Goal: Task Accomplishment & Management: Use online tool/utility

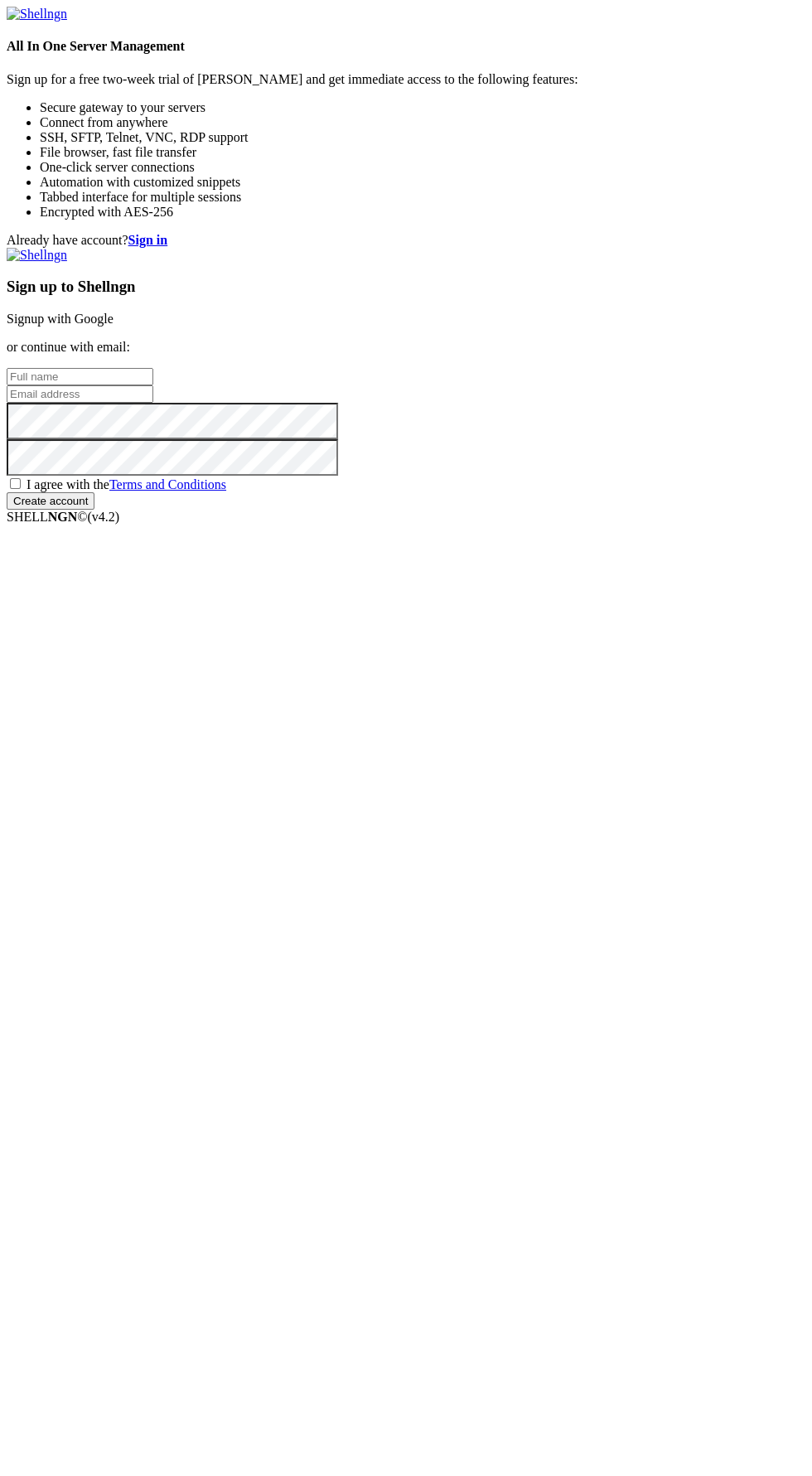
click at [168, 233] on strong "Sign in" at bounding box center [148, 240] width 40 height 14
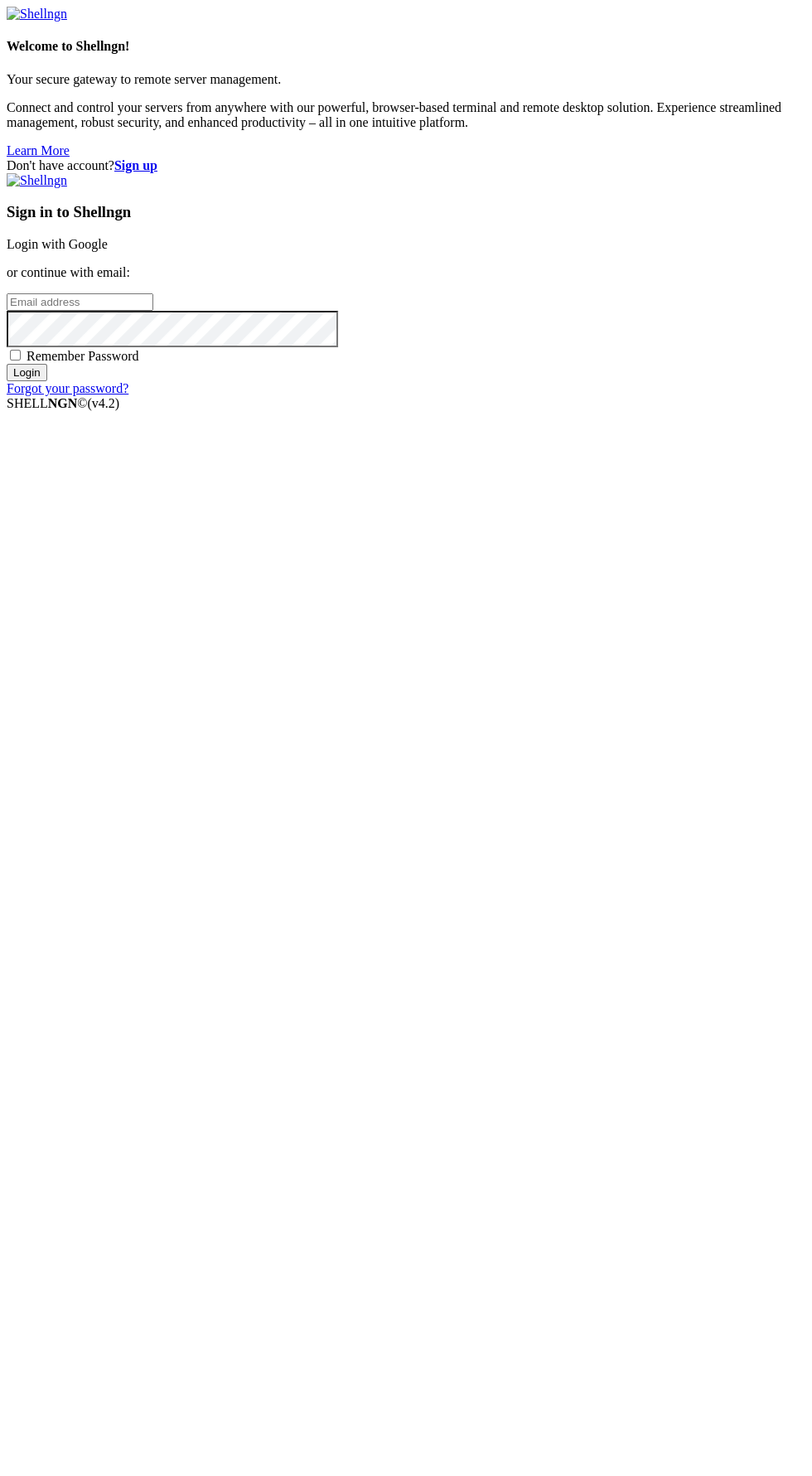
click at [108, 251] on link "Login with Google" at bounding box center [57, 244] width 101 height 14
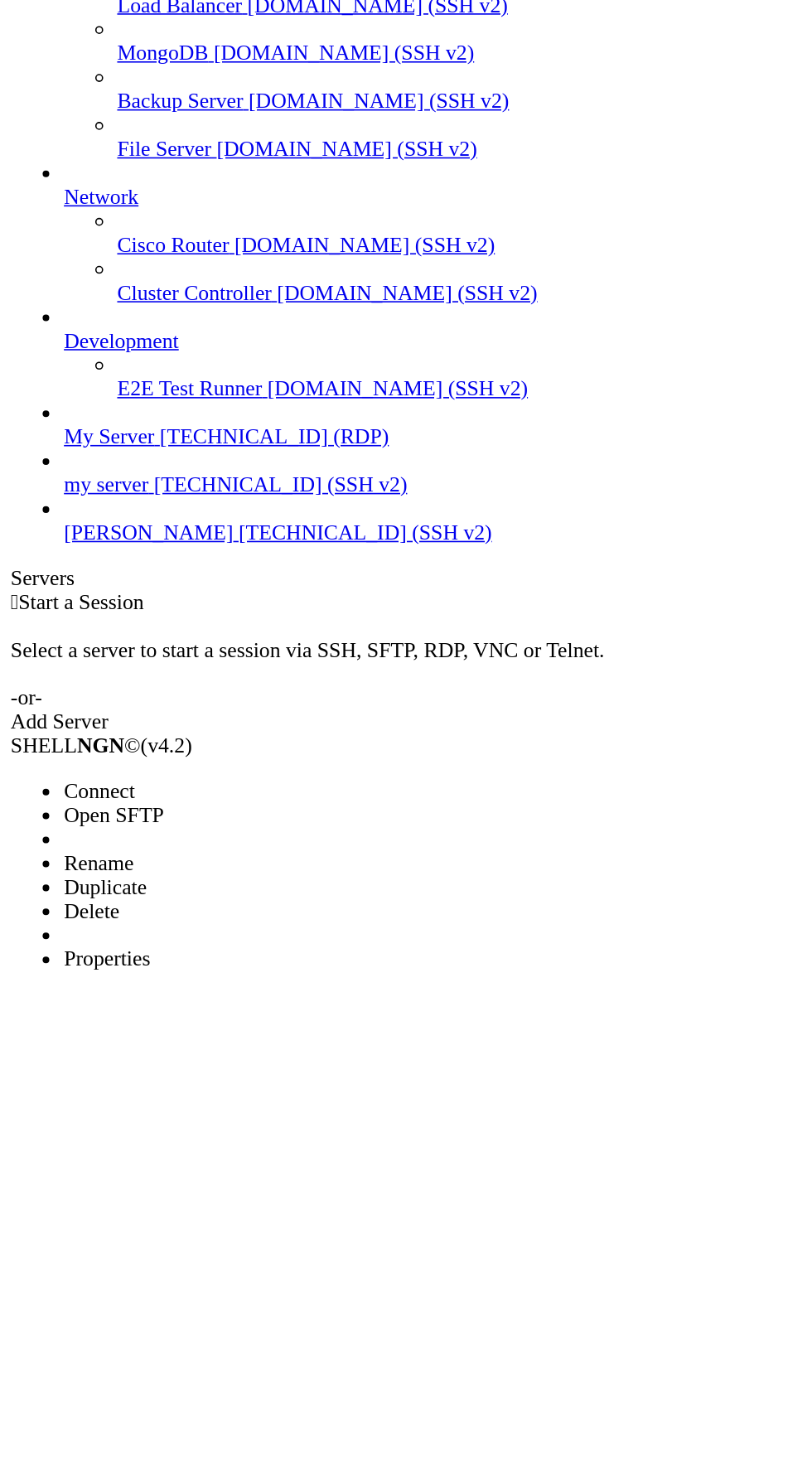
click at [141, 883] on li at bounding box center [115, 891] width 151 height 15
click at [93, 883] on li at bounding box center [115, 891] width 151 height 15
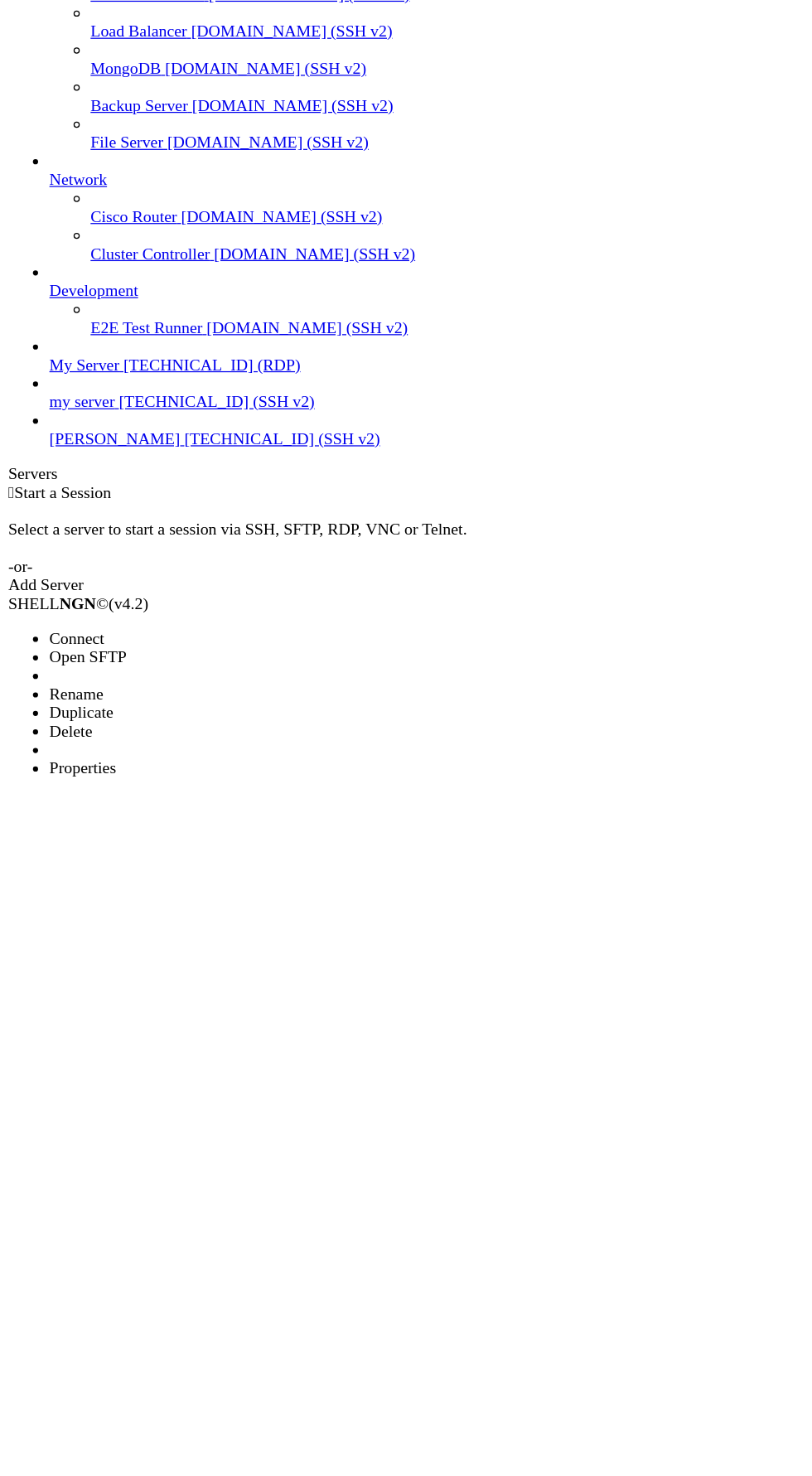
click at [96, 891] on div at bounding box center [406, 738] width 812 height 1476
click at [112, 898] on li "Properties" at bounding box center [115, 905] width 151 height 15
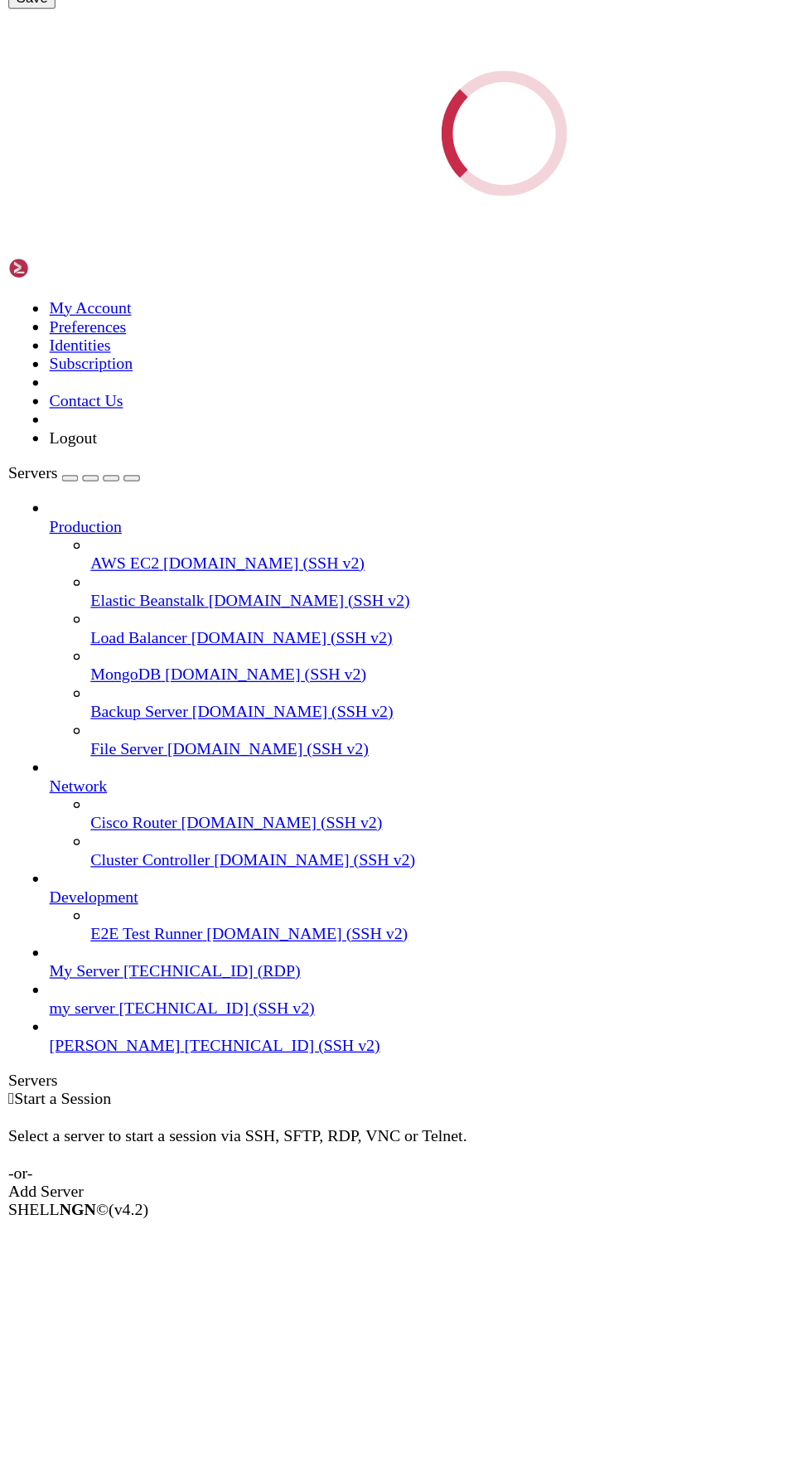
type input "[PERSON_NAME]"
type input "[TECHNICAL_ID]"
type input "22"
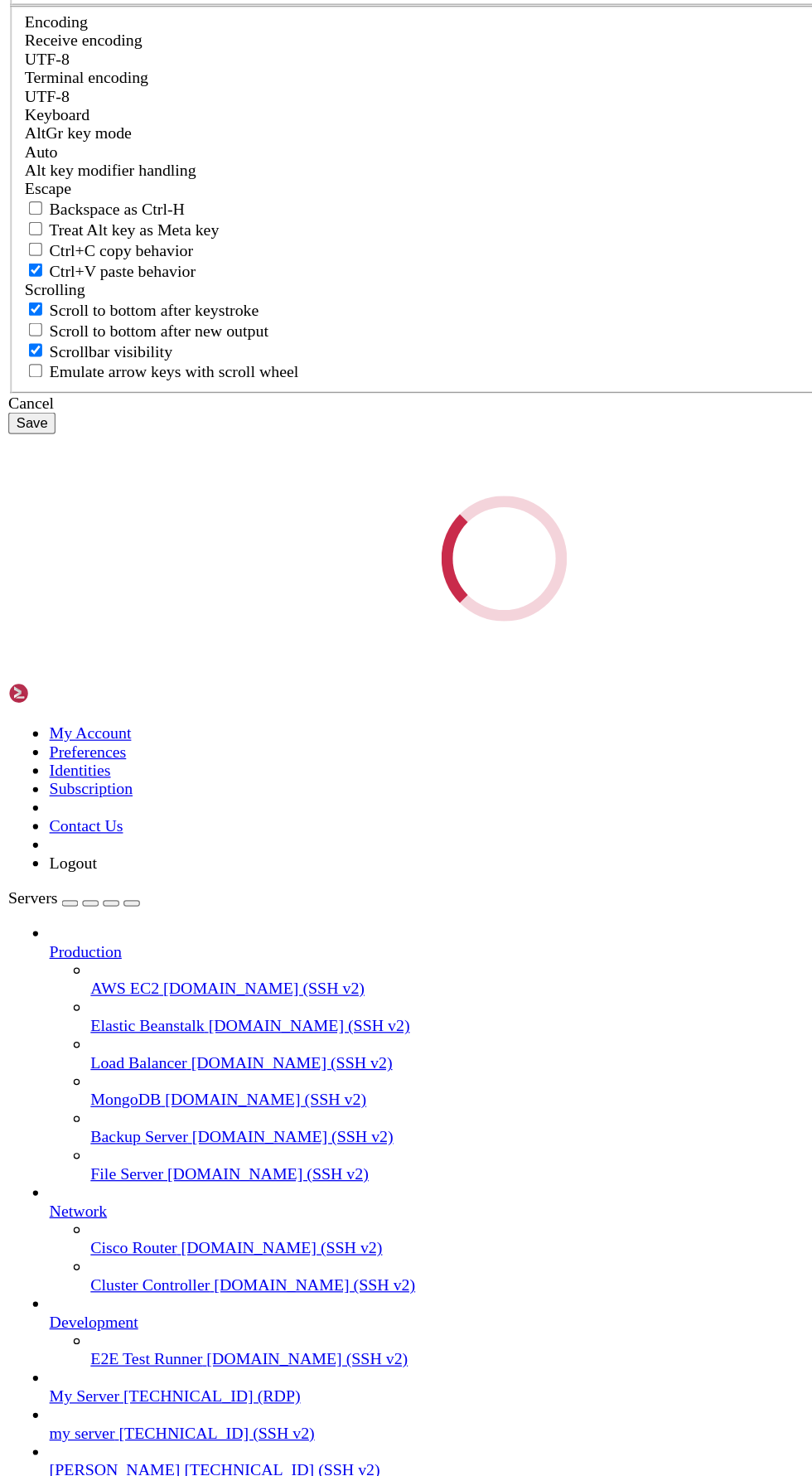
type input "root"
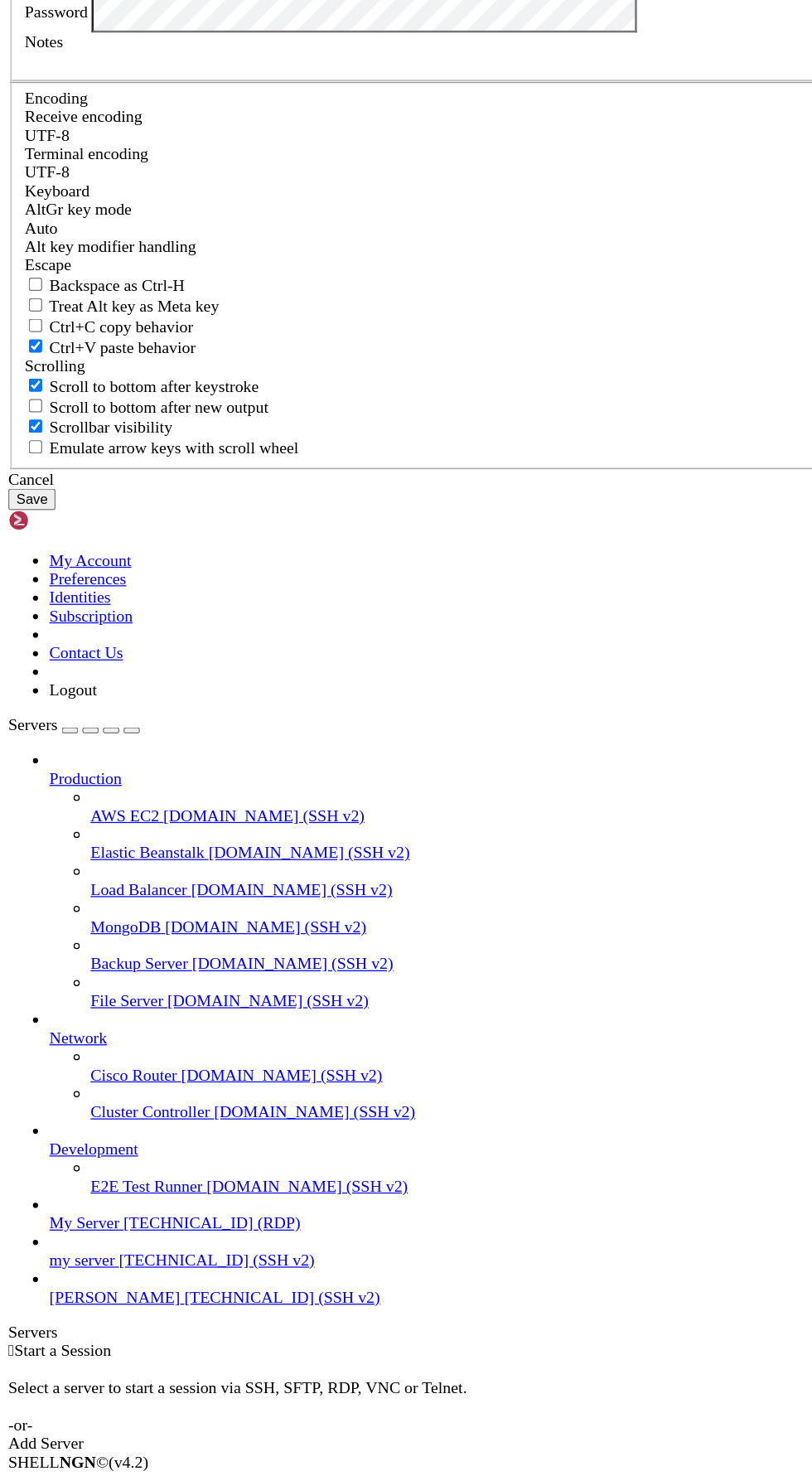
click at [166, 172] on input "[TECHNICAL_ID]" at bounding box center [93, 164] width 147 height 18
type input "195"
paste input "[TECHNICAL_ID]"
type input "[TECHNICAL_ID]"
click at [45, 698] on button "Save" at bounding box center [25, 689] width 38 height 18
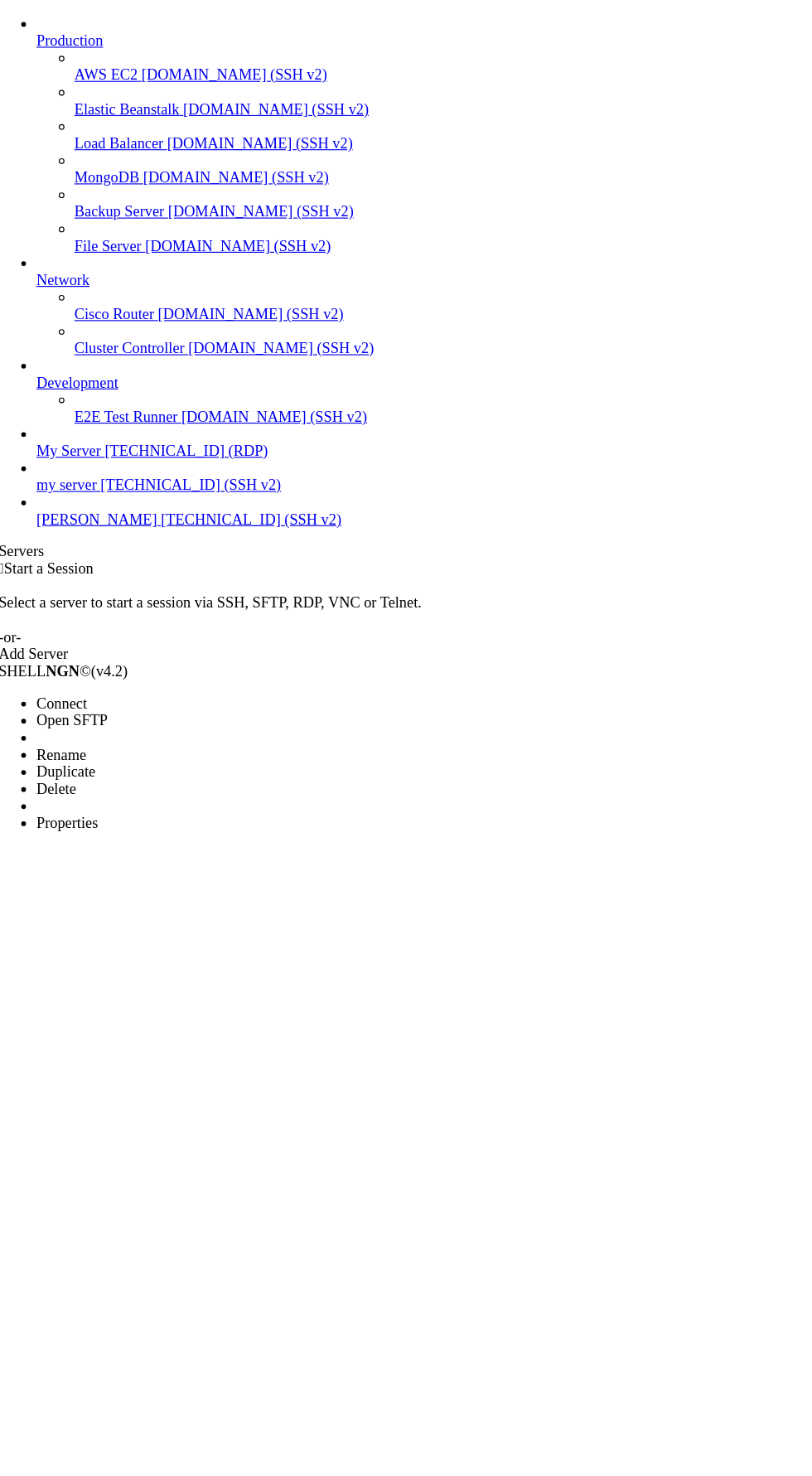
click at [142, 794] on li "Connect" at bounding box center [115, 801] width 151 height 15
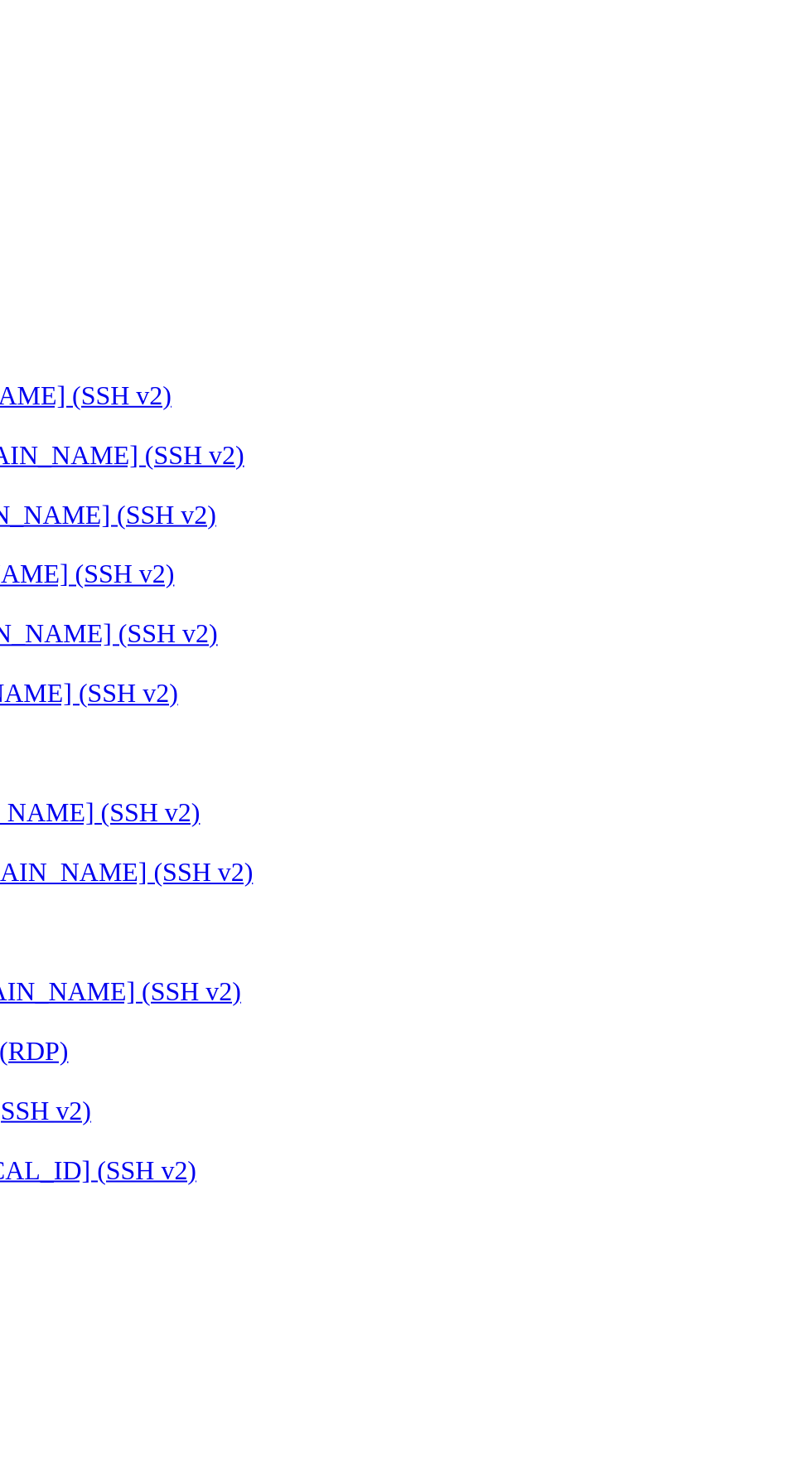
click at [73, 1031] on button "Reconnect" at bounding box center [40, 1040] width 66 height 18
